Goal: Task Accomplishment & Management: Manage account settings

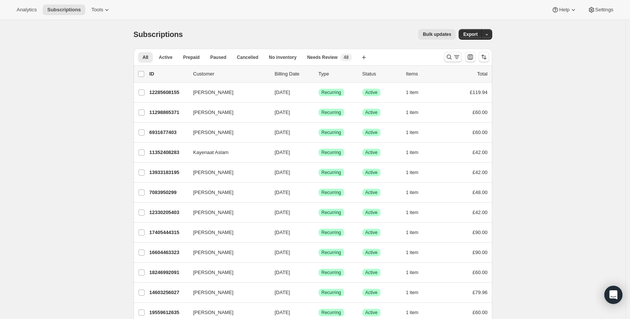
click at [447, 57] on button "Search and filter results" at bounding box center [453, 57] width 18 height 11
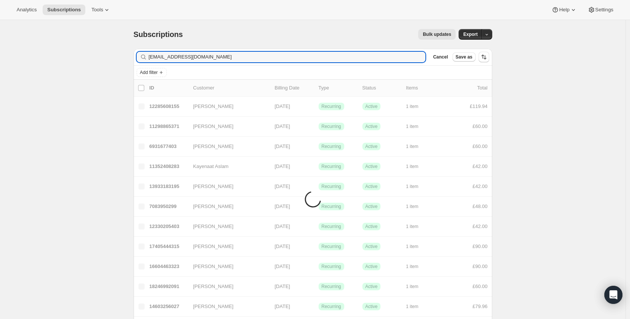
type input "[EMAIL_ADDRESS][DOMAIN_NAME]"
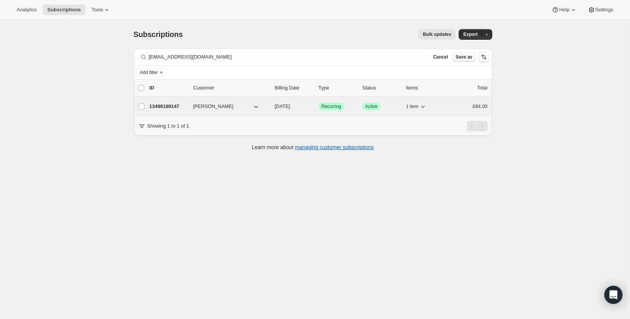
click at [167, 106] on p "13496189147" at bounding box center [169, 107] width 38 height 8
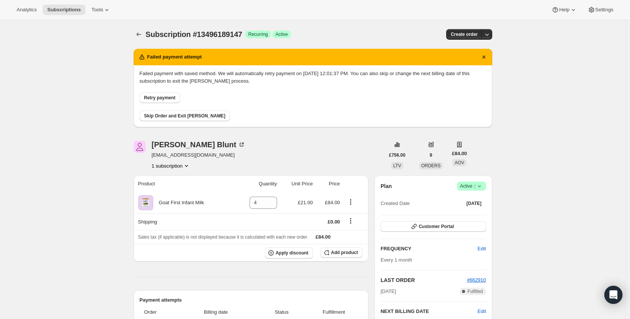
click at [483, 186] on icon at bounding box center [480, 186] width 8 height 8
click at [468, 213] on span "Cancel subscription" at bounding box center [471, 214] width 43 height 6
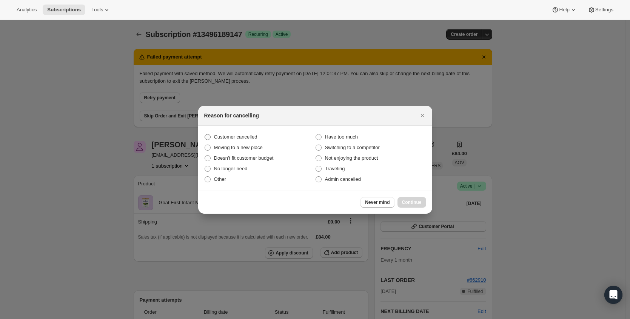
click at [221, 135] on span "Customer cancelled" at bounding box center [235, 137] width 43 height 6
click at [205, 134] on input "Customer cancelled" at bounding box center [205, 134] width 0 height 0
radio input "true"
click at [411, 203] on span "Continue" at bounding box center [412, 202] width 20 height 6
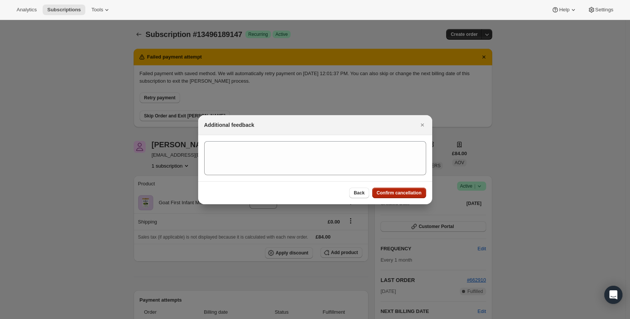
click at [402, 195] on span "Confirm cancellation" at bounding box center [399, 193] width 45 height 6
